Goal: Task Accomplishment & Management: Manage account settings

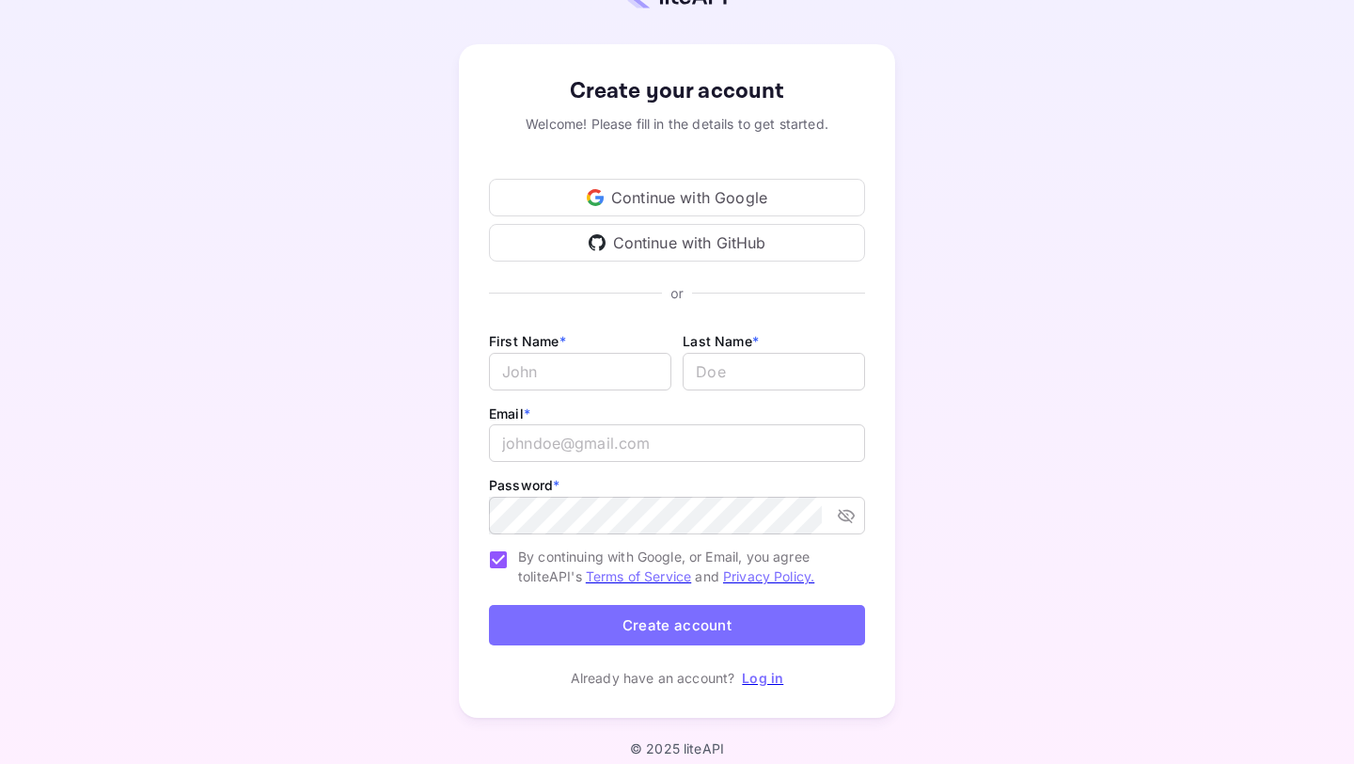
scroll to position [75, 0]
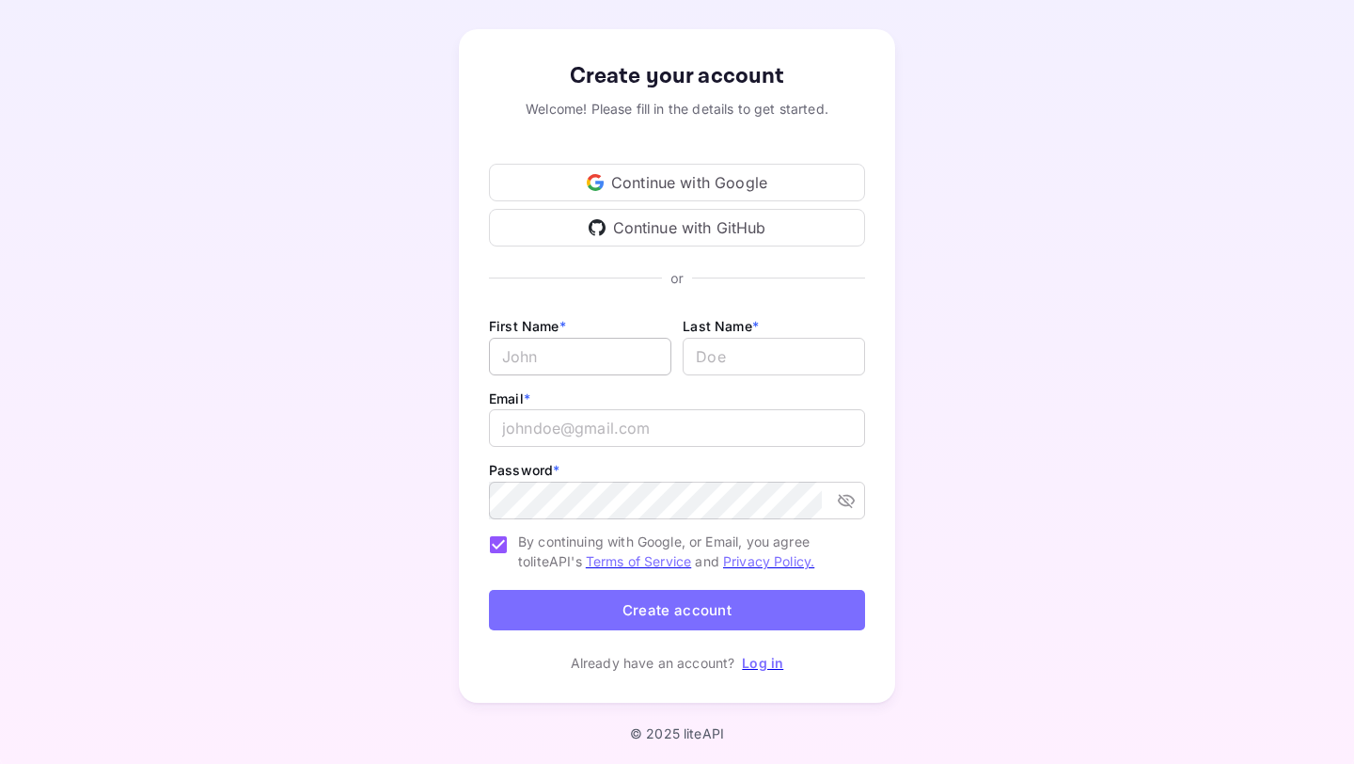
type input "business@minerave.co"
click at [612, 361] on input "Email *" at bounding box center [580, 357] width 182 height 38
type input "Mateo"
type input "Zerjav"
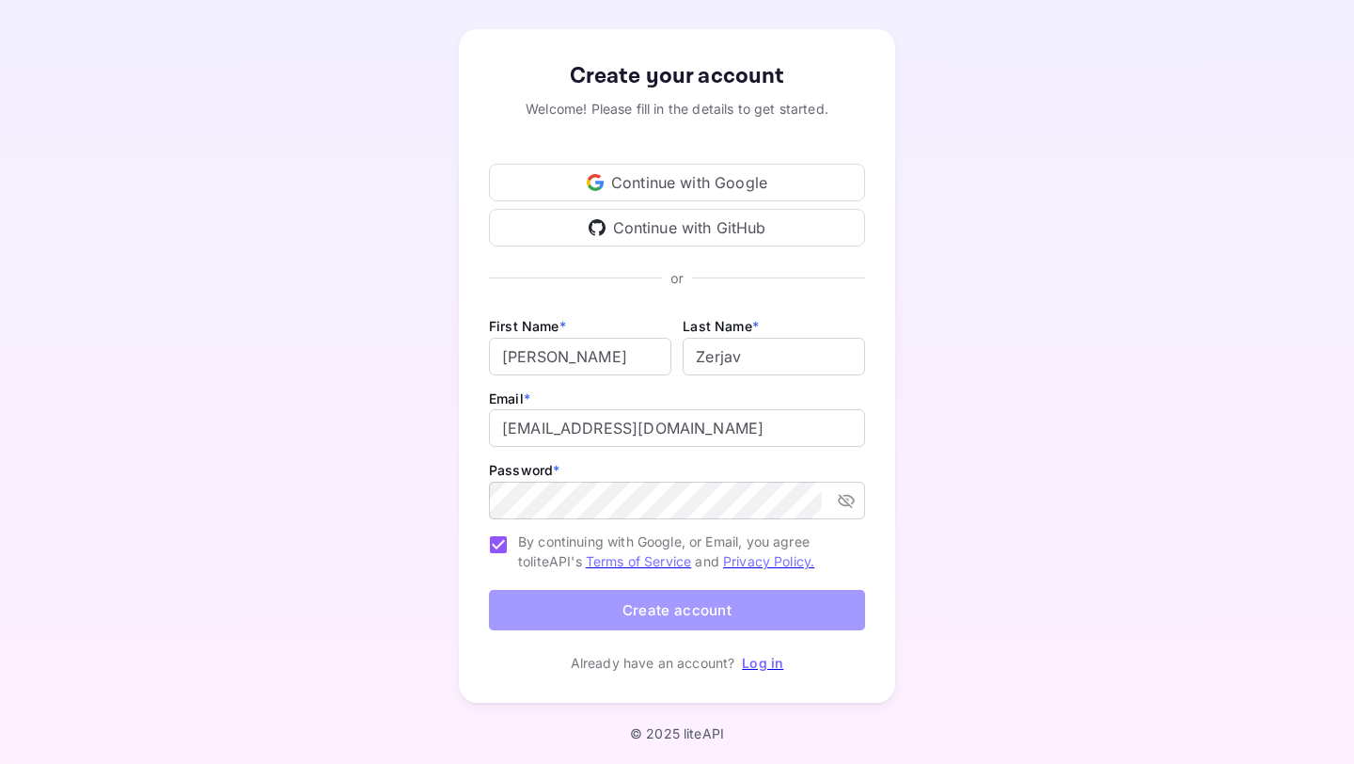
click at [659, 611] on button "Create account" at bounding box center [677, 610] width 376 height 40
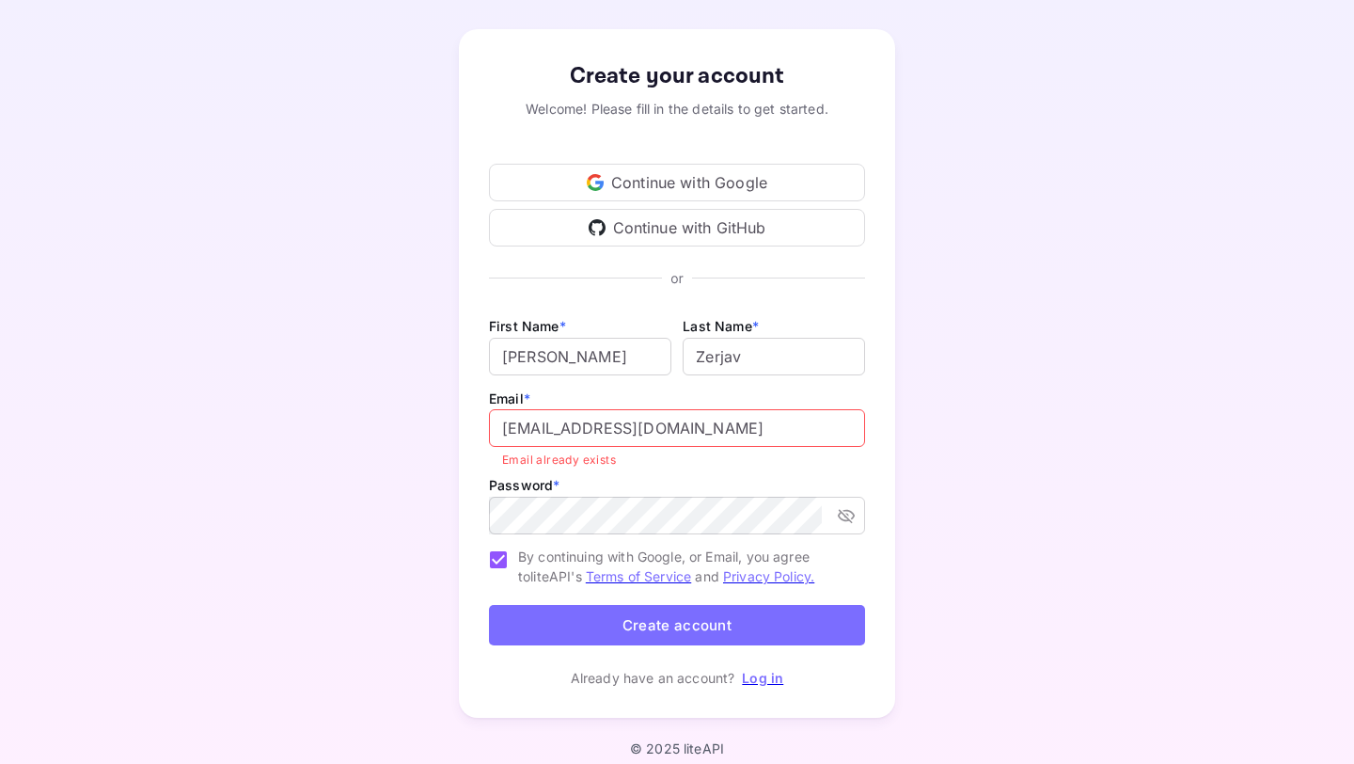
click at [760, 677] on link "Log in" at bounding box center [762, 677] width 41 height 16
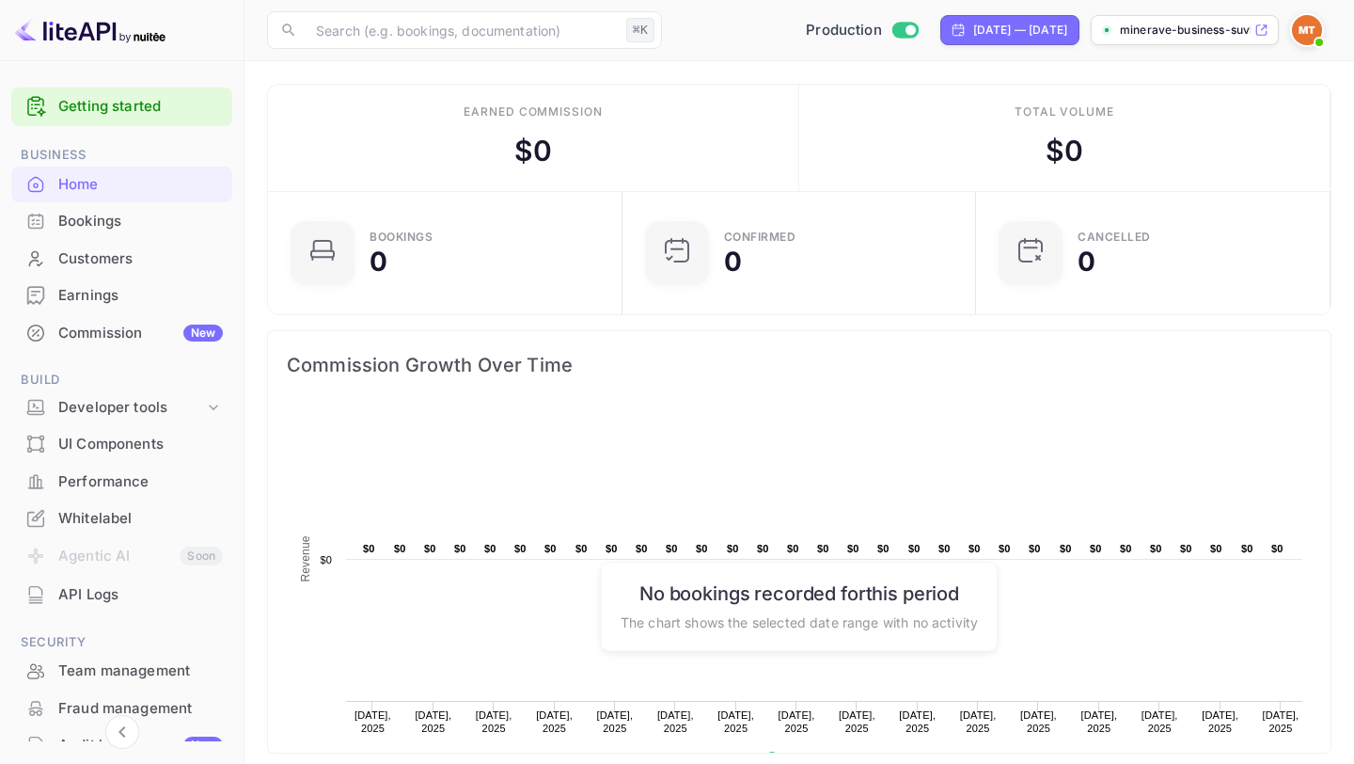
click at [117, 452] on div "UI Components" at bounding box center [140, 444] width 165 height 22
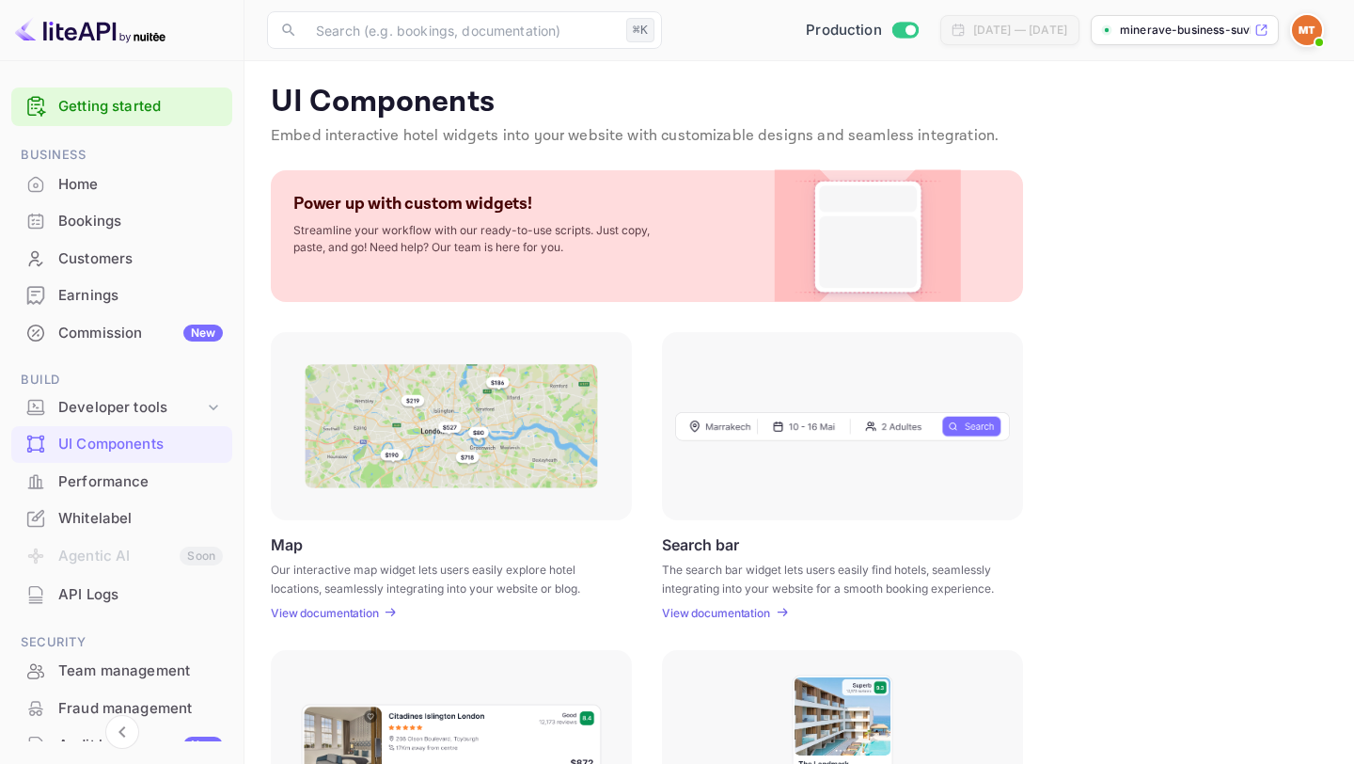
click at [351, 616] on p "View documentation" at bounding box center [325, 613] width 108 height 14
click at [338, 615] on p "View documentation" at bounding box center [325, 613] width 108 height 14
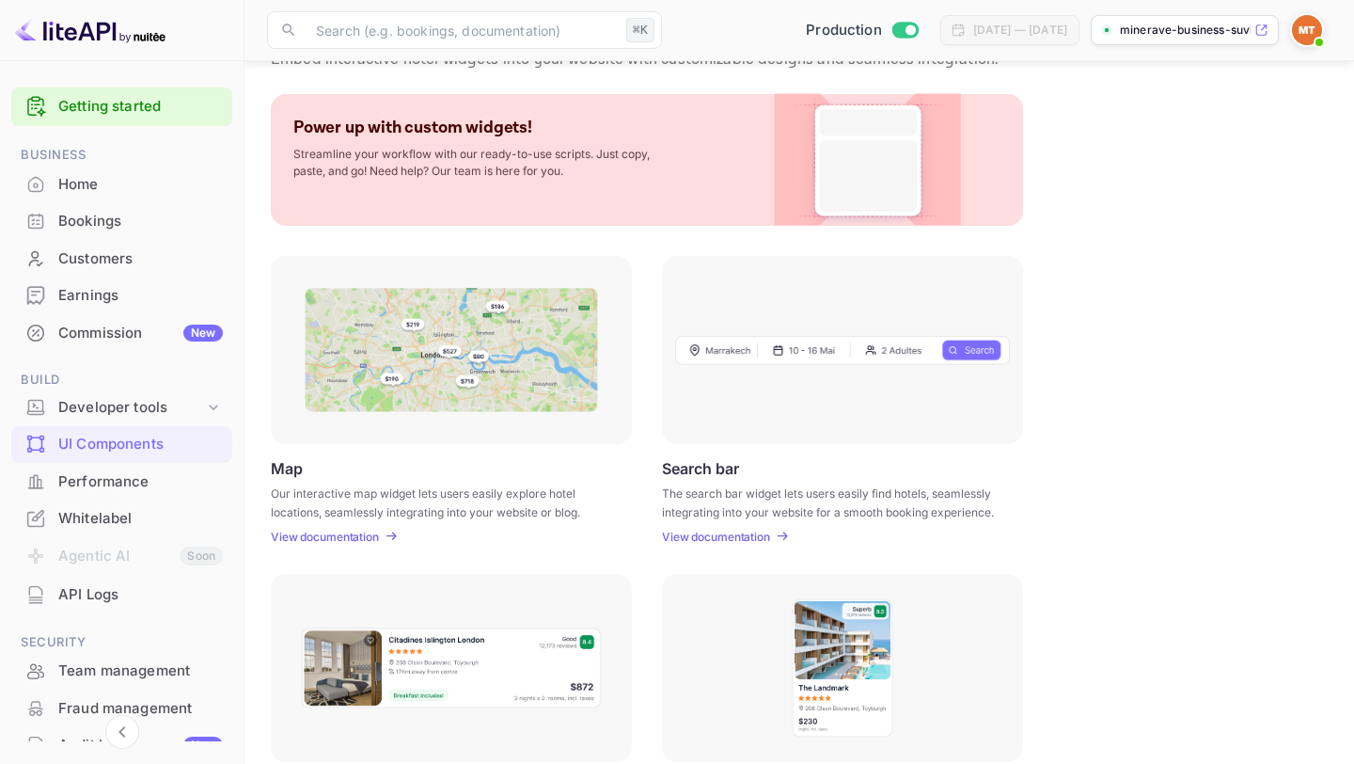
scroll to position [83, 0]
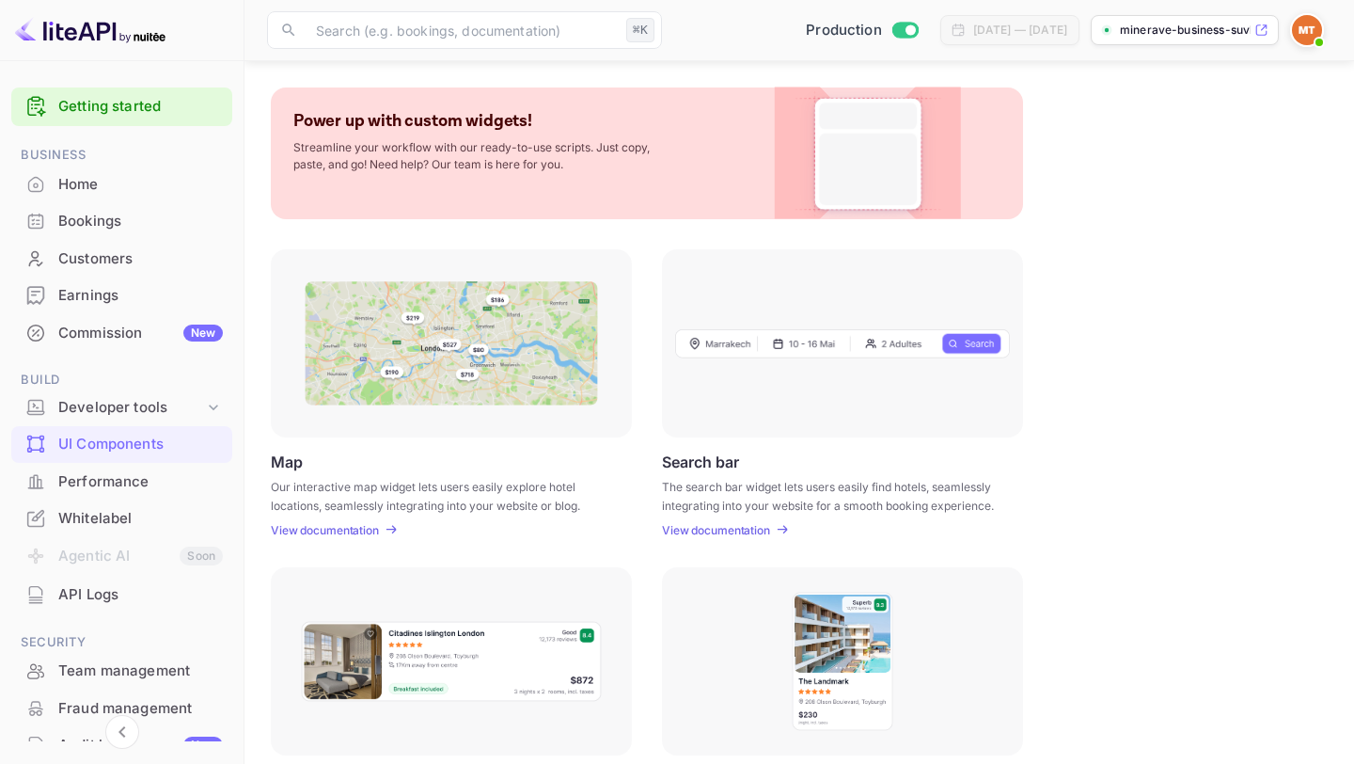
click at [833, 365] on div at bounding box center [842, 343] width 361 height 188
click at [717, 528] on p "View documentation" at bounding box center [716, 530] width 108 height 14
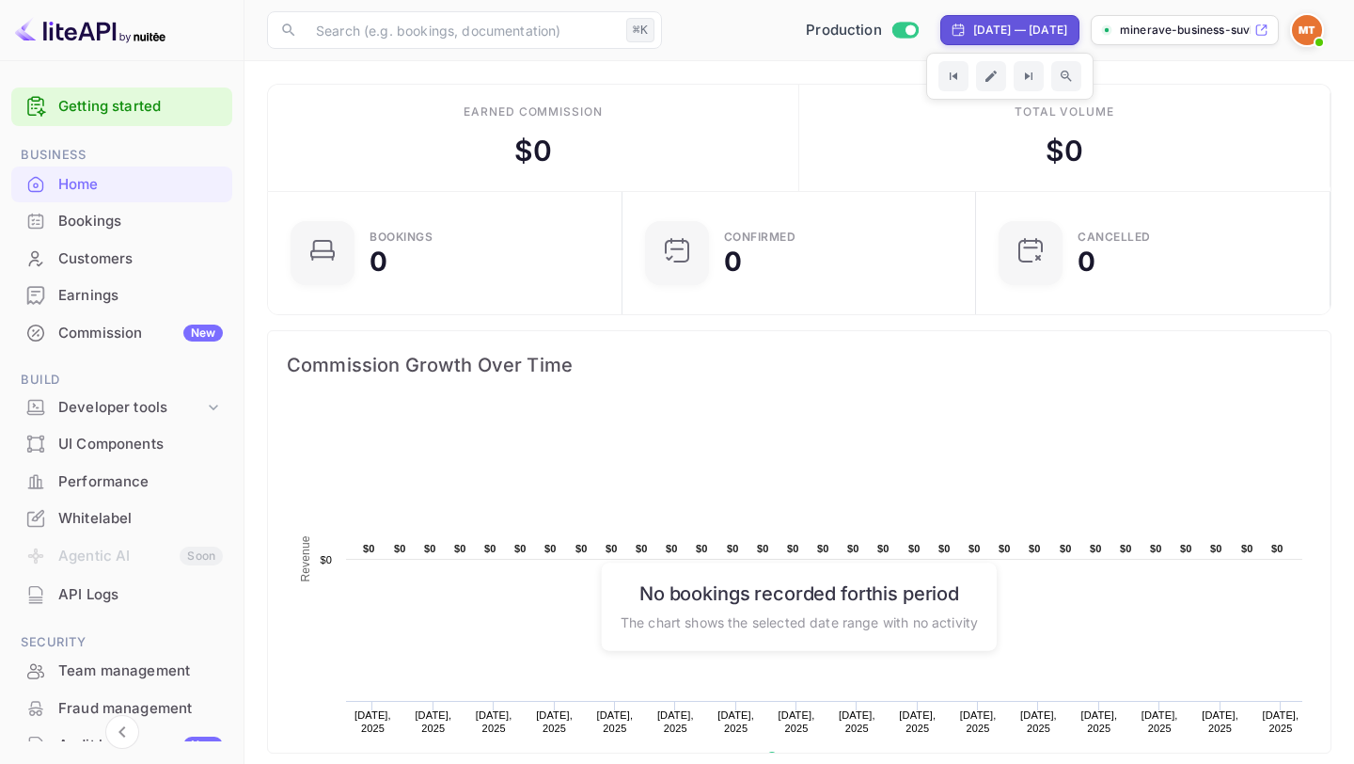
click at [1138, 38] on p "minerave-business-suvk..." at bounding box center [1185, 30] width 131 height 17
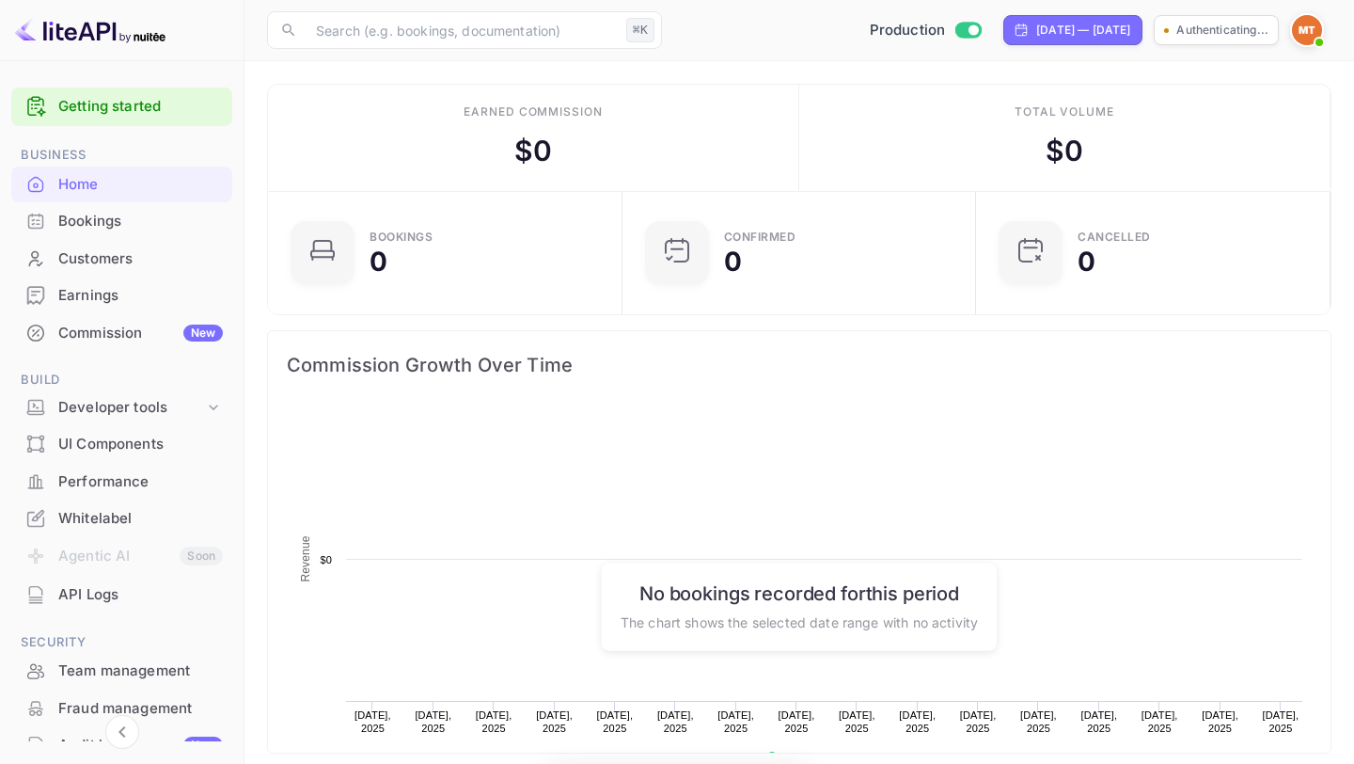
scroll to position [306, 343]
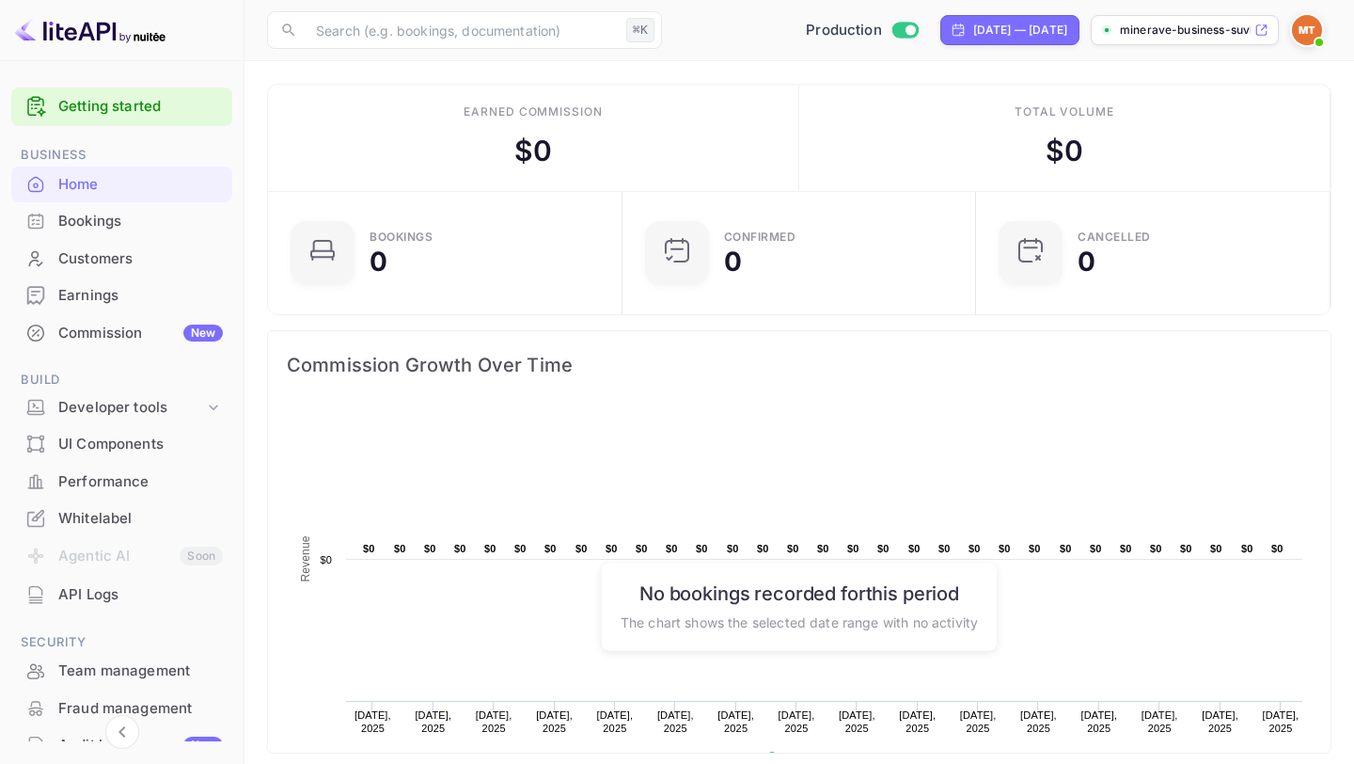
click at [1140, 31] on p "minerave-business-suvk..." at bounding box center [1185, 30] width 131 height 17
click at [1157, 39] on div "minerave-business-suvk..." at bounding box center [1185, 30] width 188 height 30
click at [99, 508] on div "Whitelabel" at bounding box center [140, 519] width 165 height 22
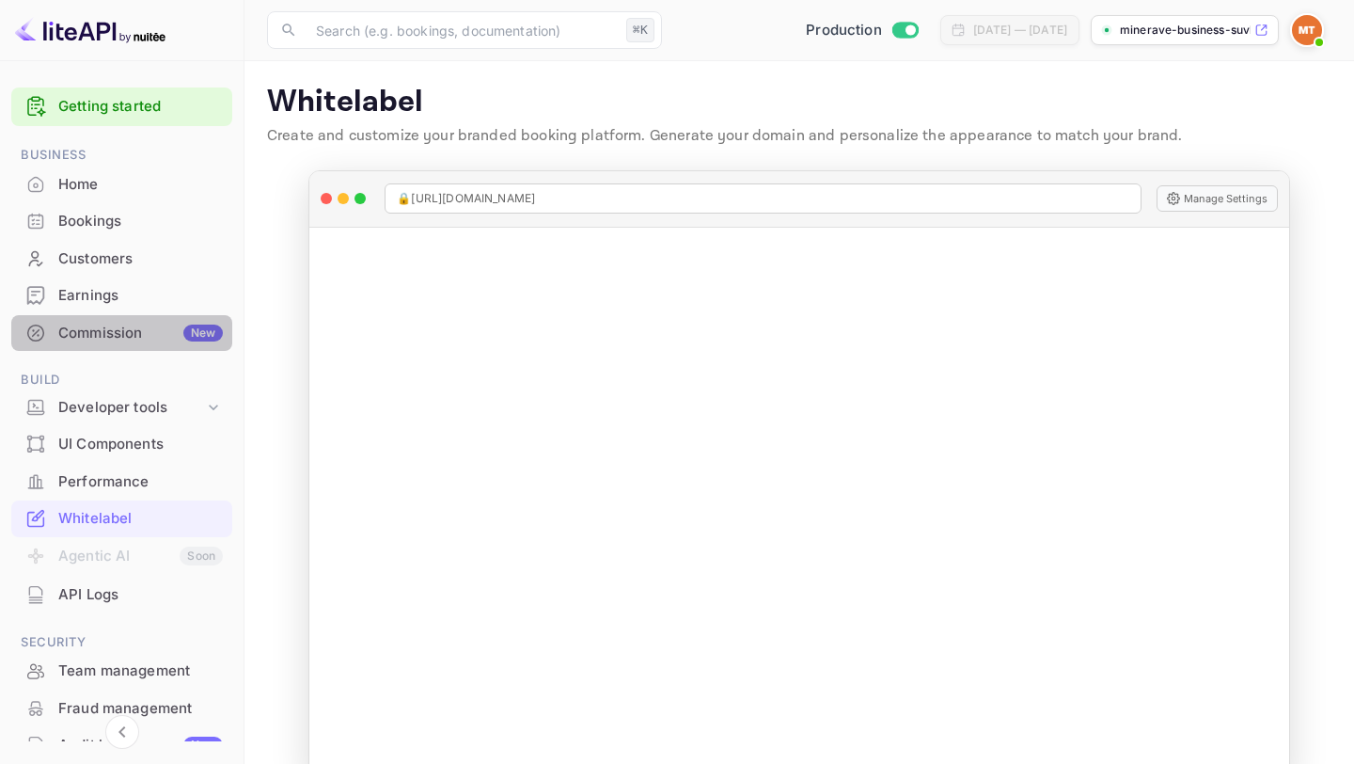
click at [136, 334] on div "Commission New" at bounding box center [140, 334] width 165 height 22
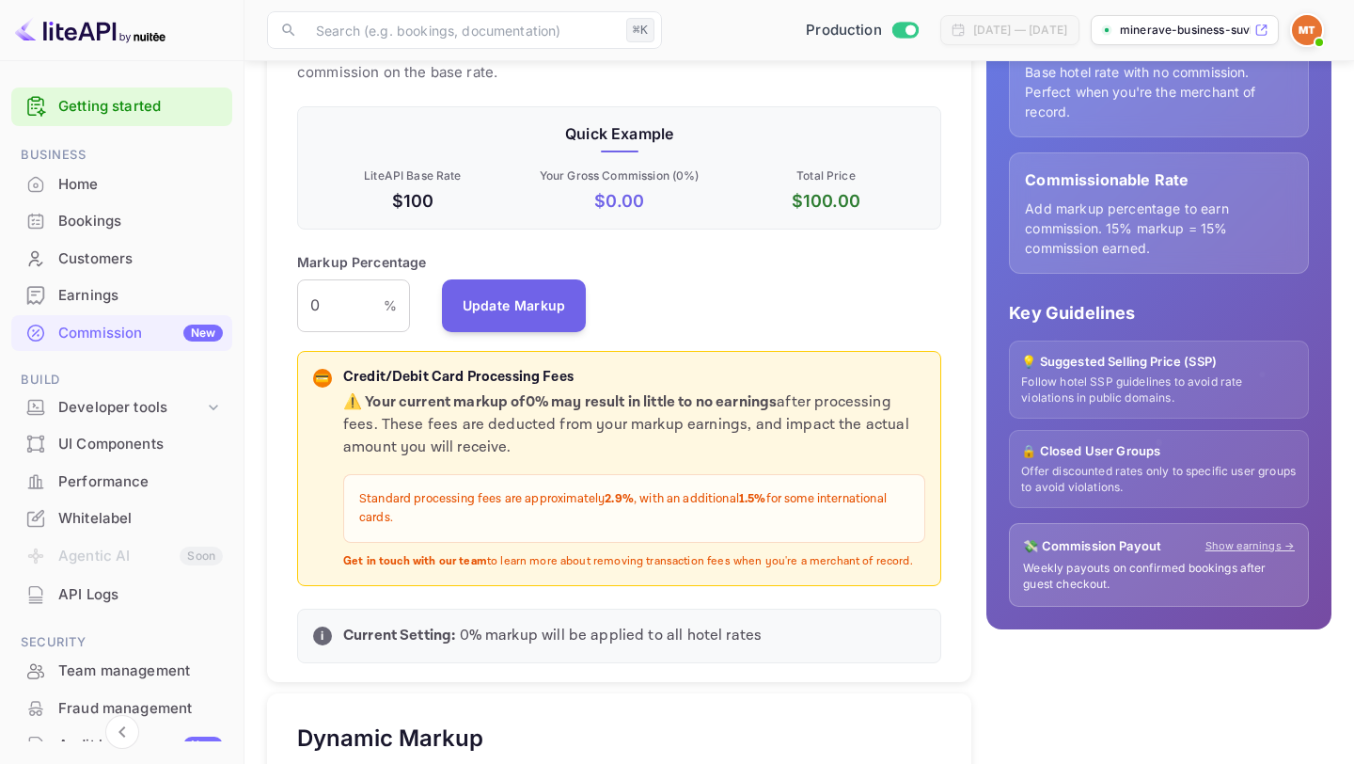
scroll to position [323, 0]
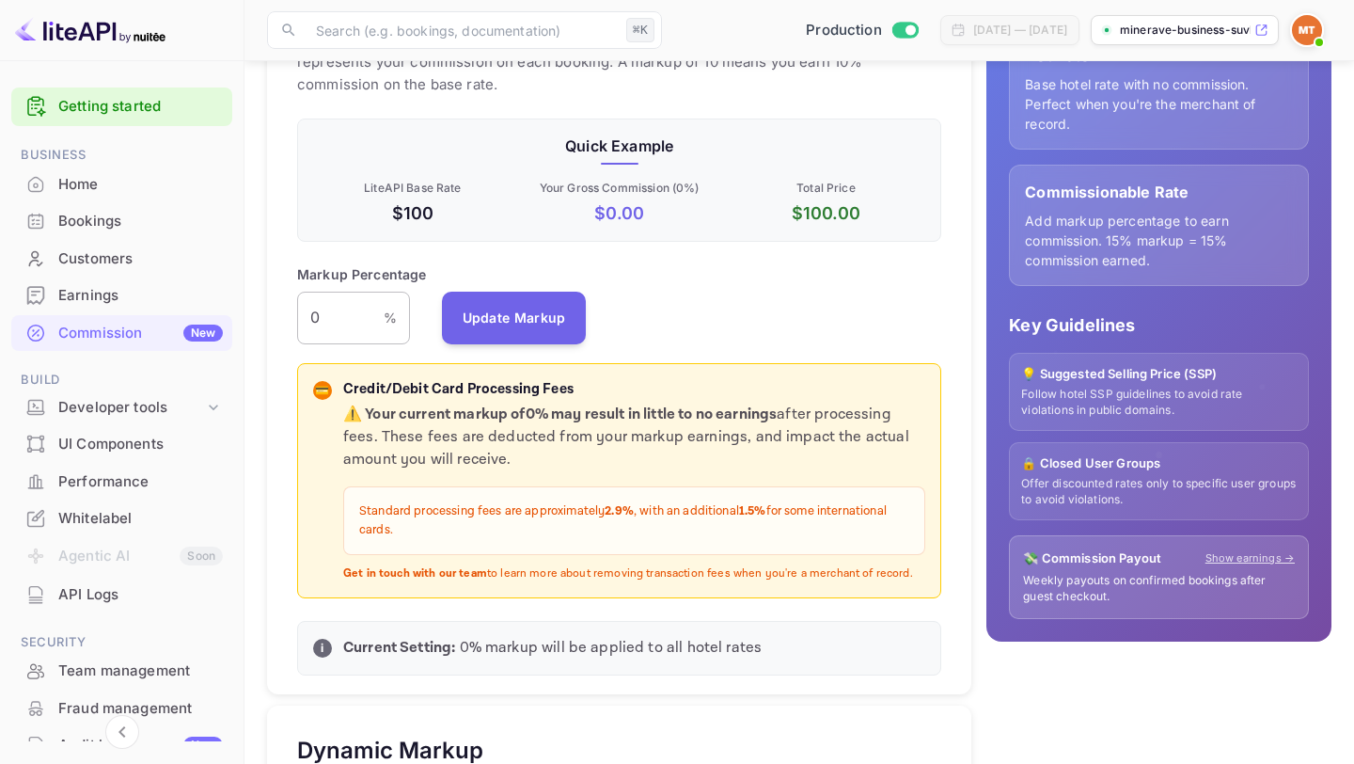
click at [323, 323] on input "0" at bounding box center [340, 317] width 87 height 53
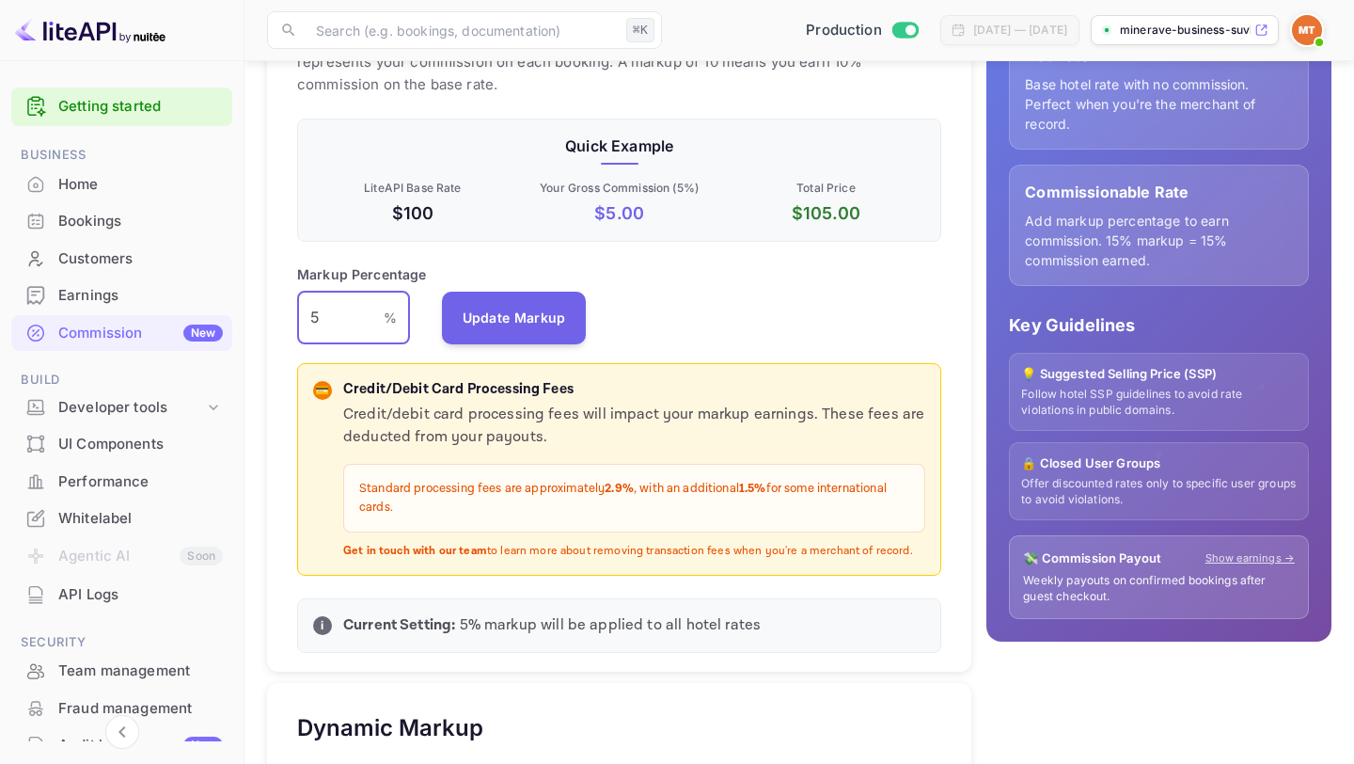
type input "5"
click at [752, 282] on div "Markup Percentage 5 % ​ Update Markup" at bounding box center [619, 304] width 644 height 80
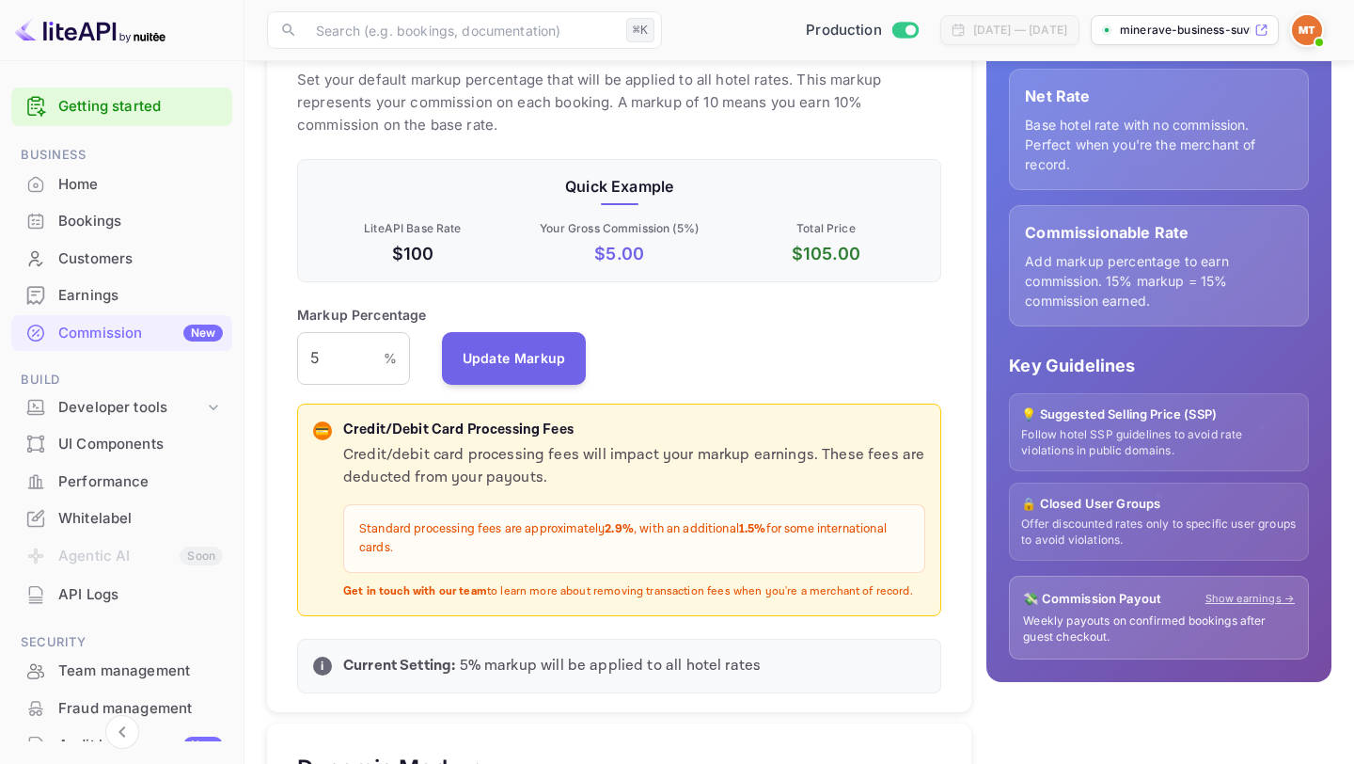
scroll to position [258, 0]
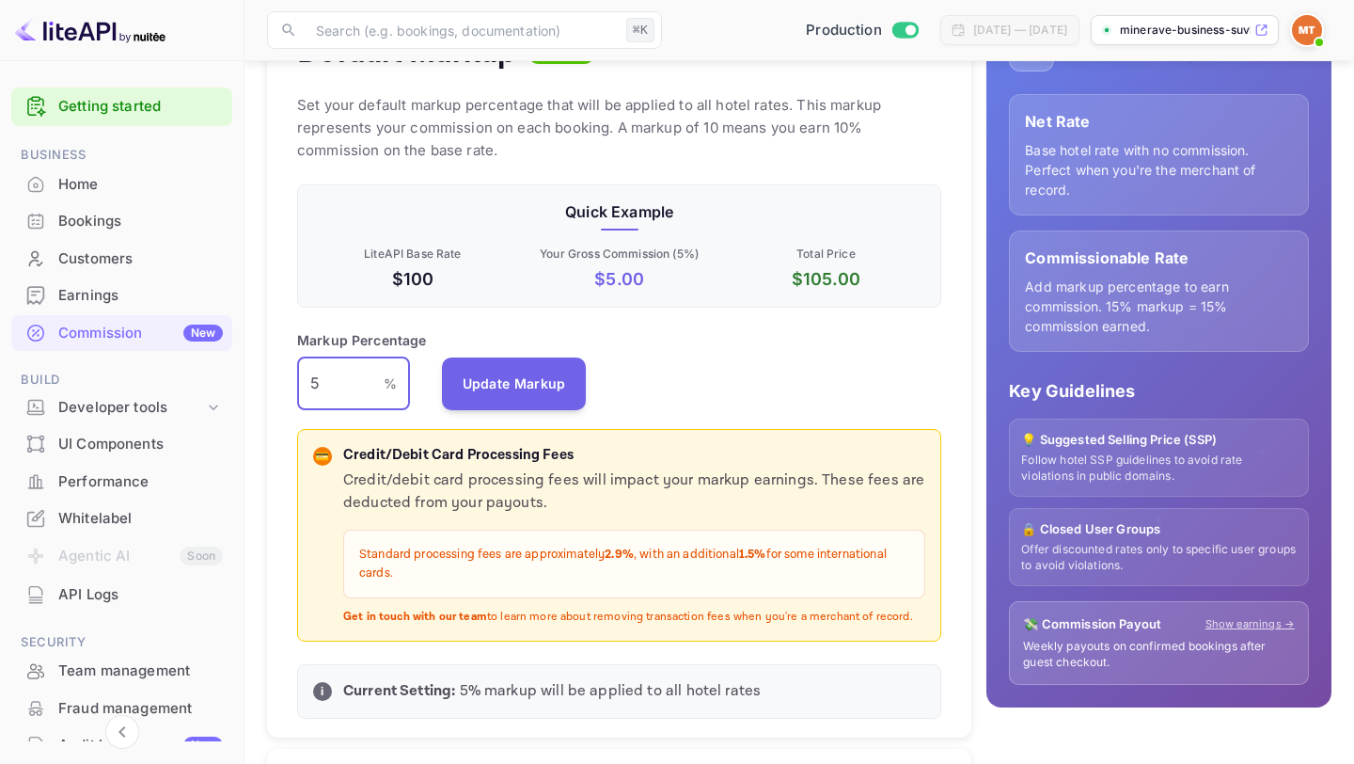
click at [339, 395] on input "5" at bounding box center [340, 383] width 87 height 53
type input "1"
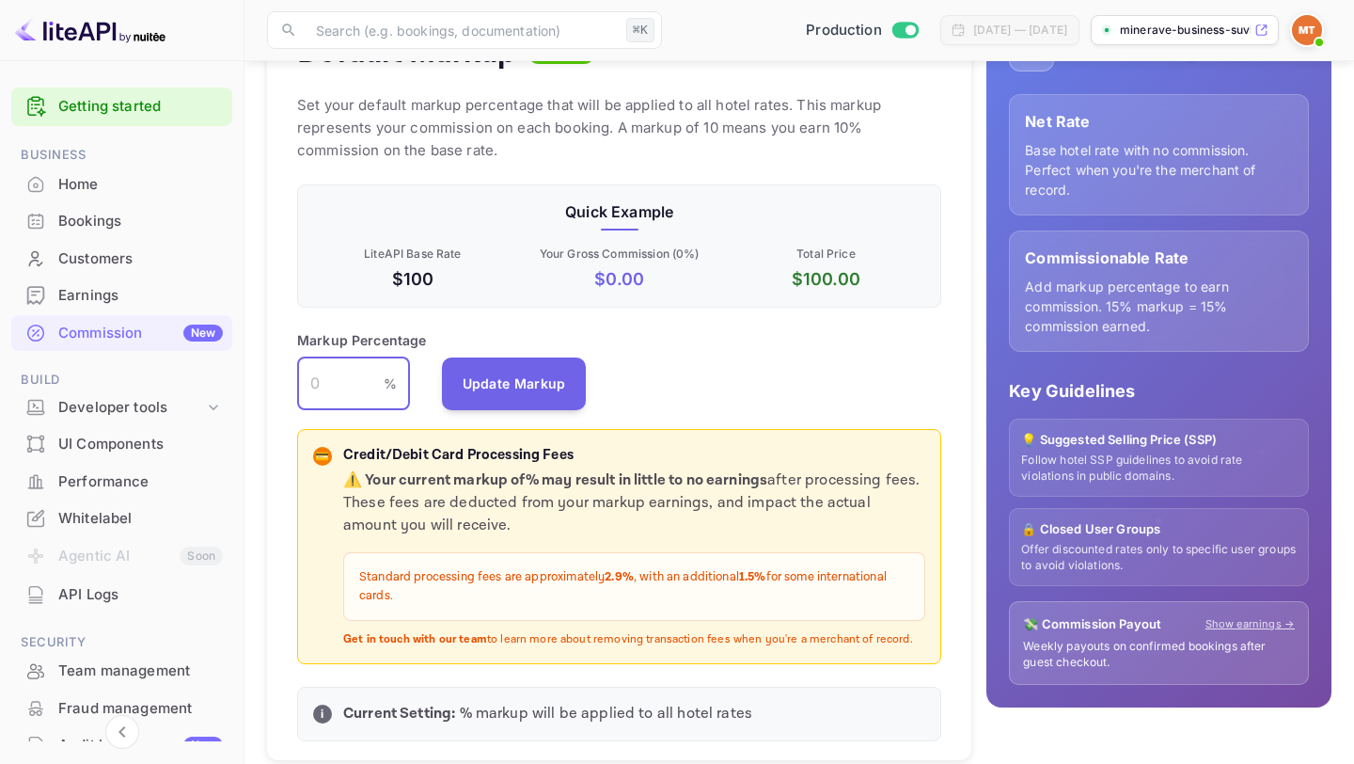
type input "5"
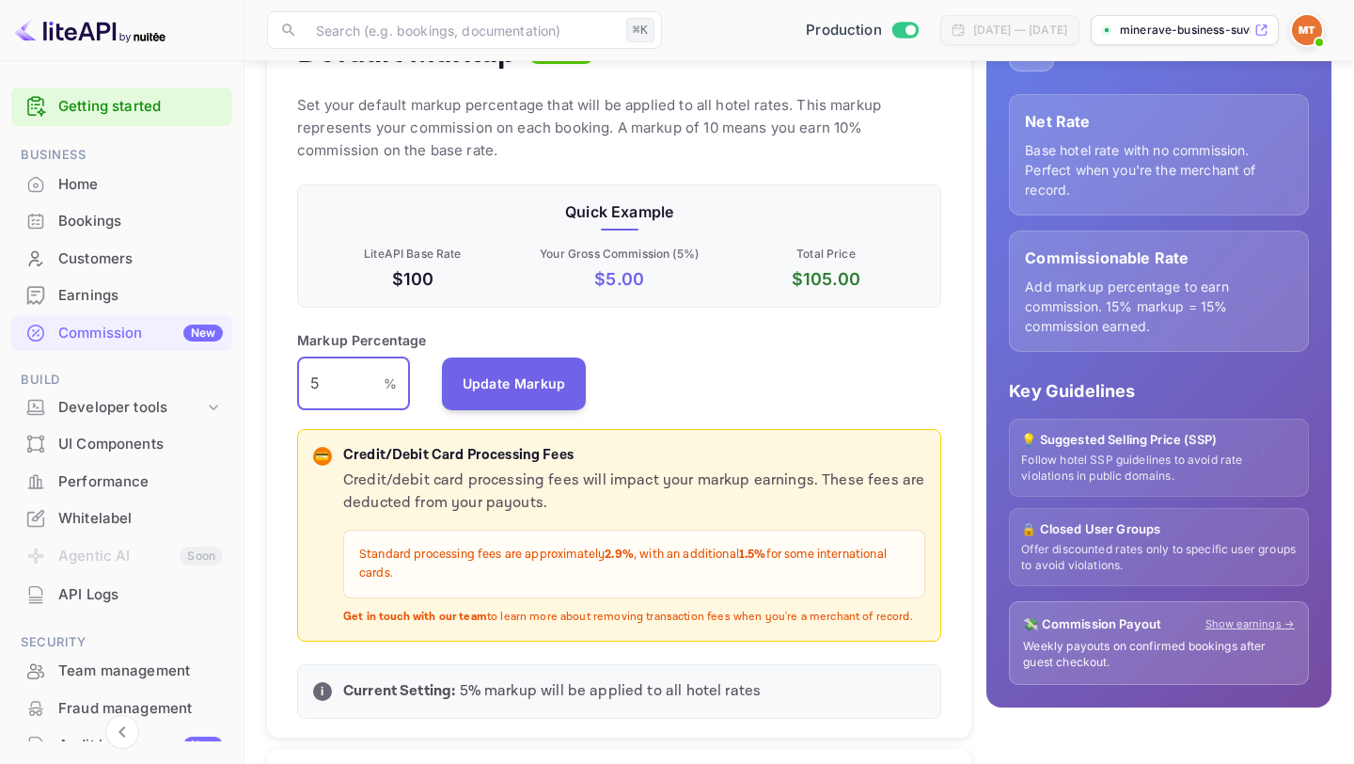
click at [733, 413] on div "Default Markup Active Set your default markup percentage that will be applied t…" at bounding box center [619, 370] width 704 height 733
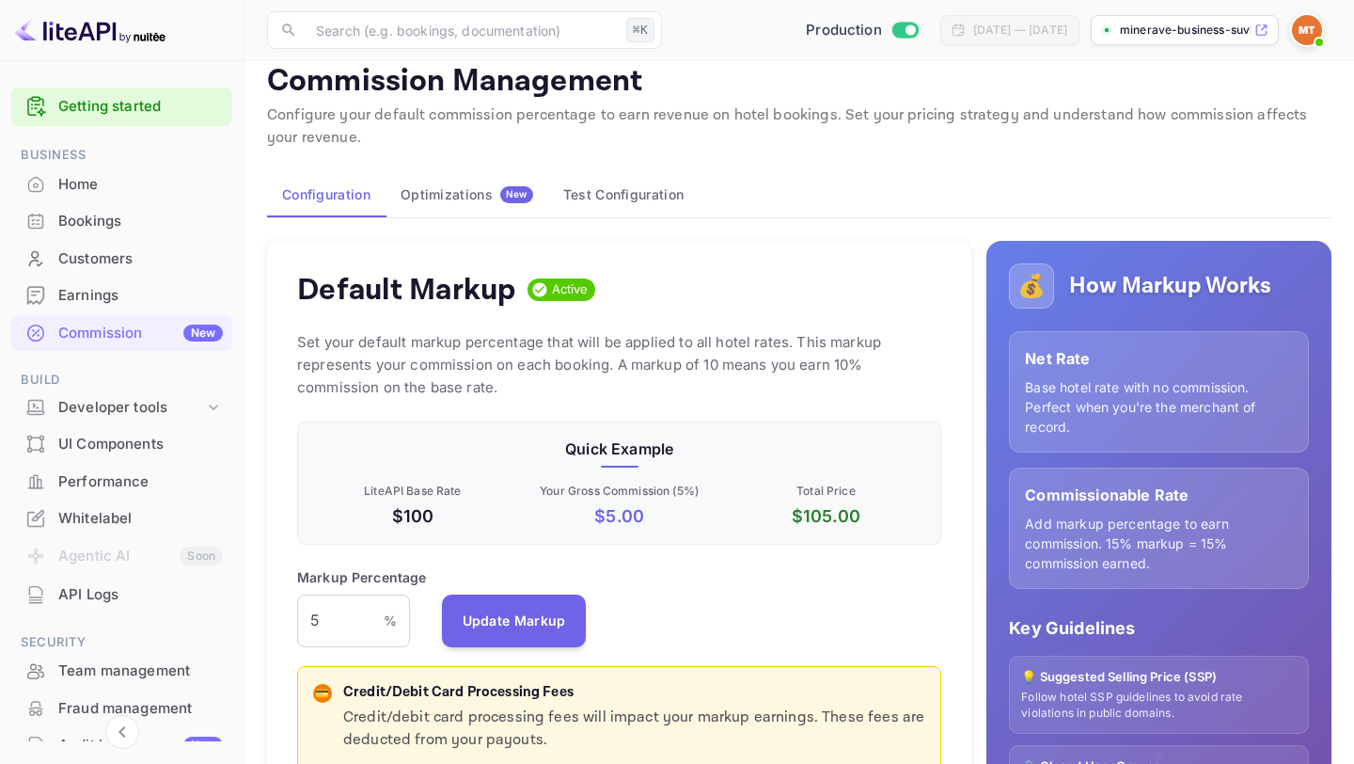
scroll to position [0, 0]
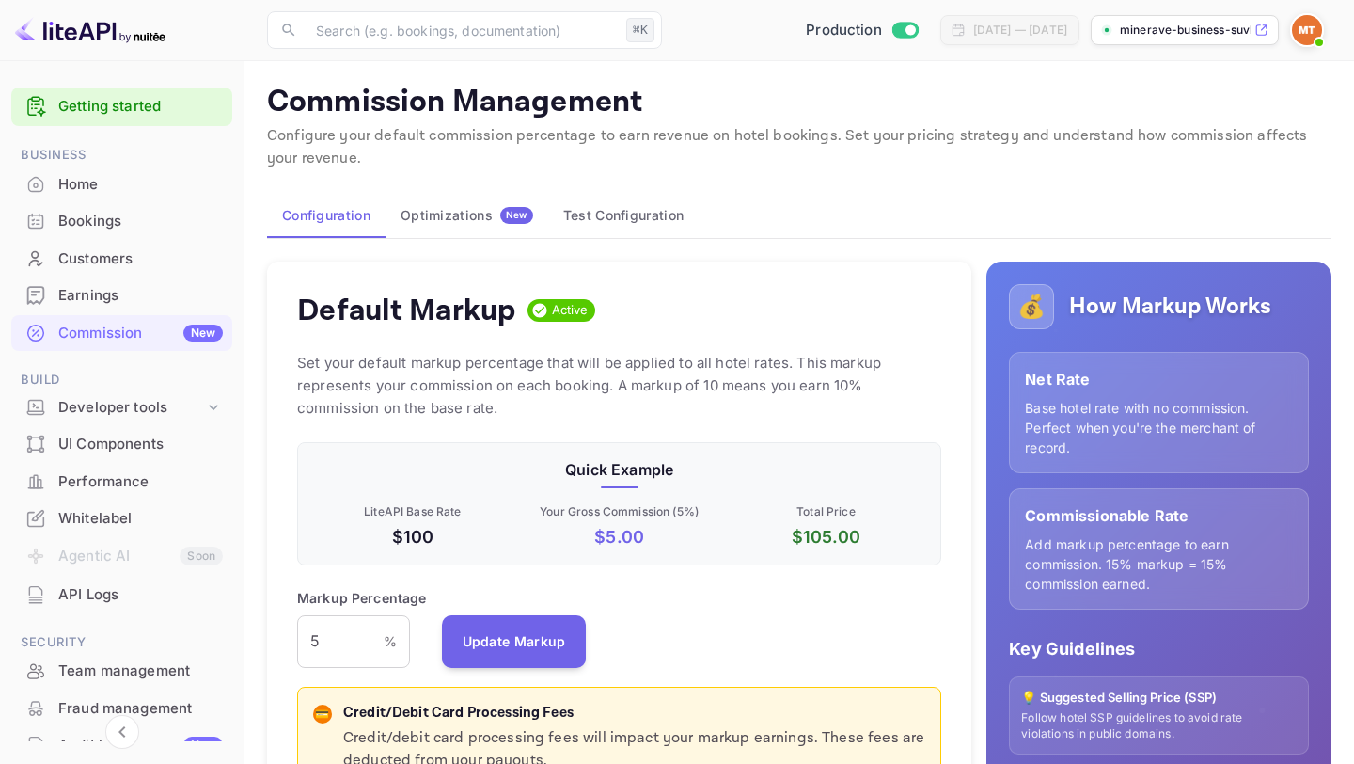
click at [453, 224] on button "Optimizations New" at bounding box center [467, 215] width 163 height 45
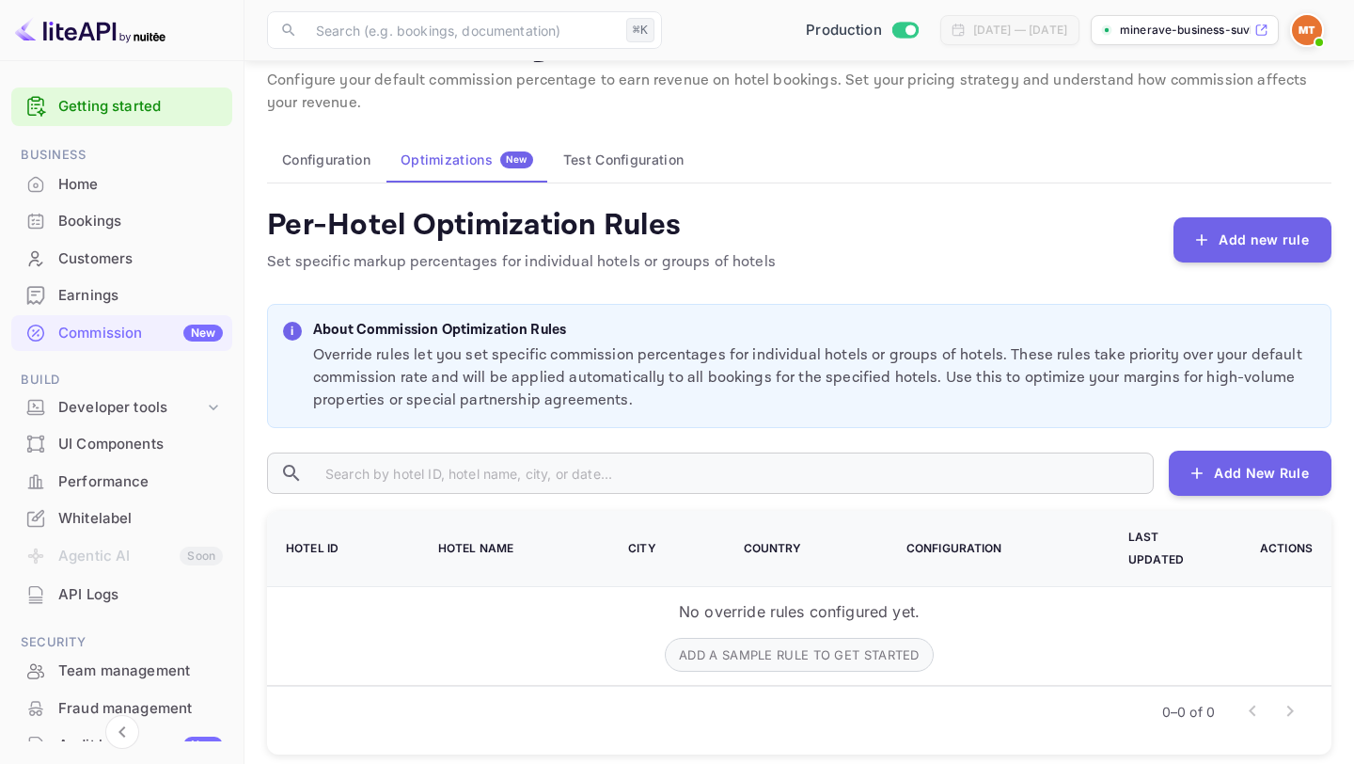
scroll to position [57, 0]
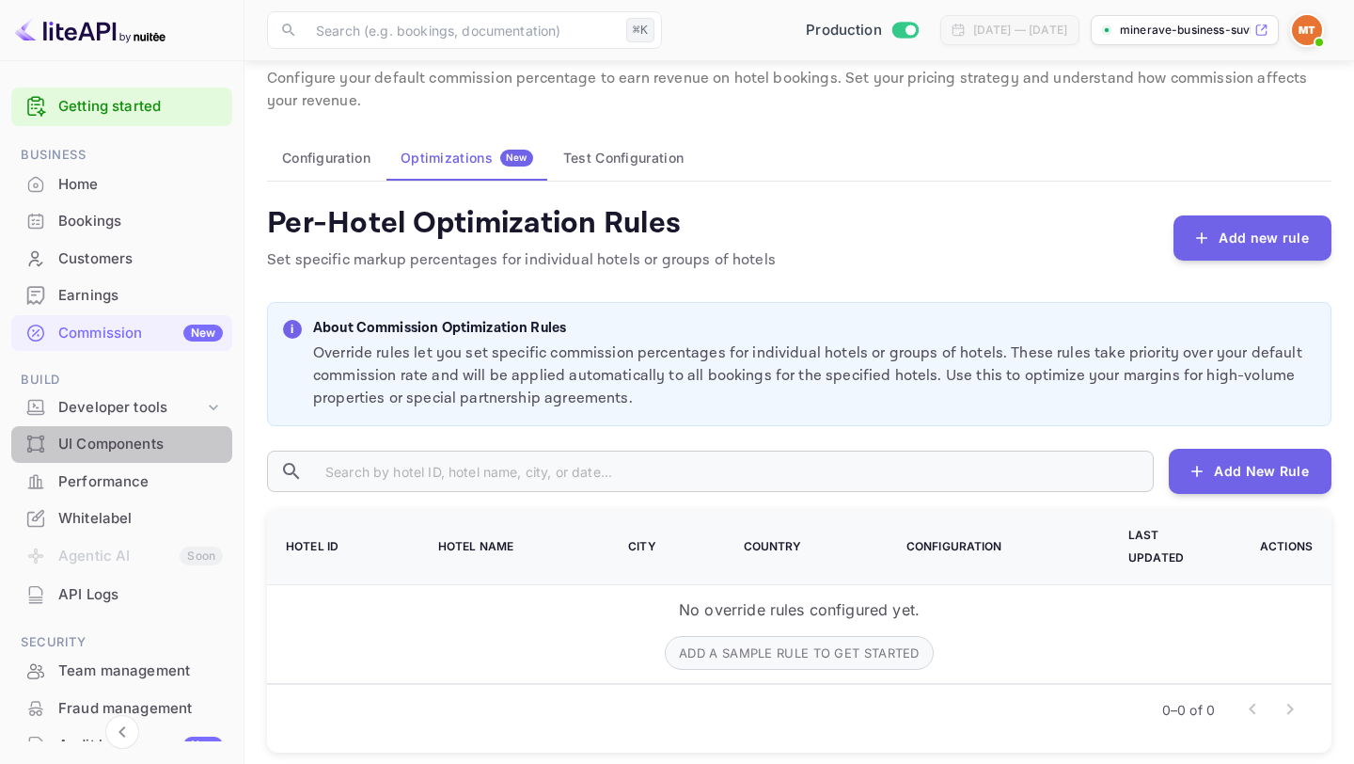
click at [131, 455] on div "UI Components" at bounding box center [121, 444] width 221 height 37
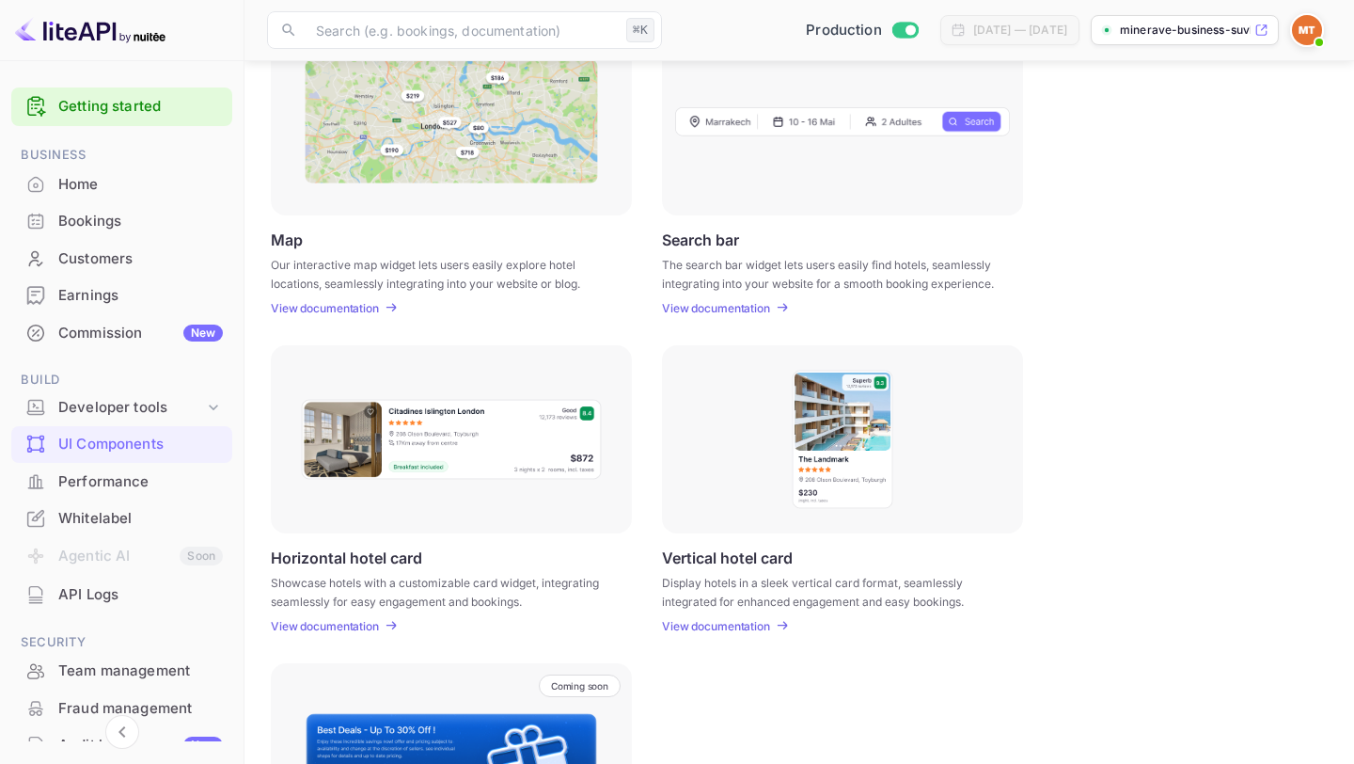
scroll to position [344, 0]
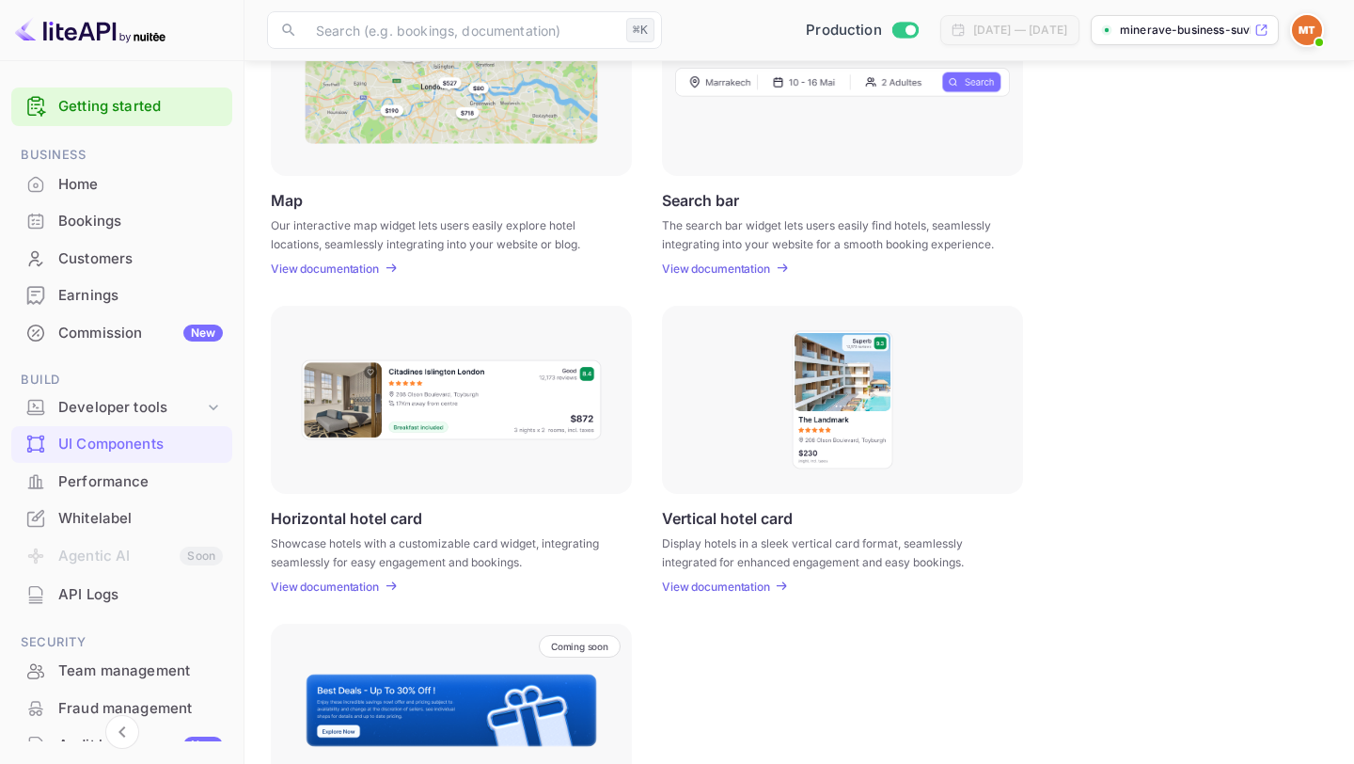
click at [690, 590] on p "View documentation" at bounding box center [716, 586] width 108 height 14
click at [363, 282] on div "UI Components Embed interactive hotel widgets into your website with customizab…" at bounding box center [799, 320] width 1064 height 1161
click at [363, 270] on p "View documentation" at bounding box center [325, 269] width 108 height 14
